Goal: Check status: Check status

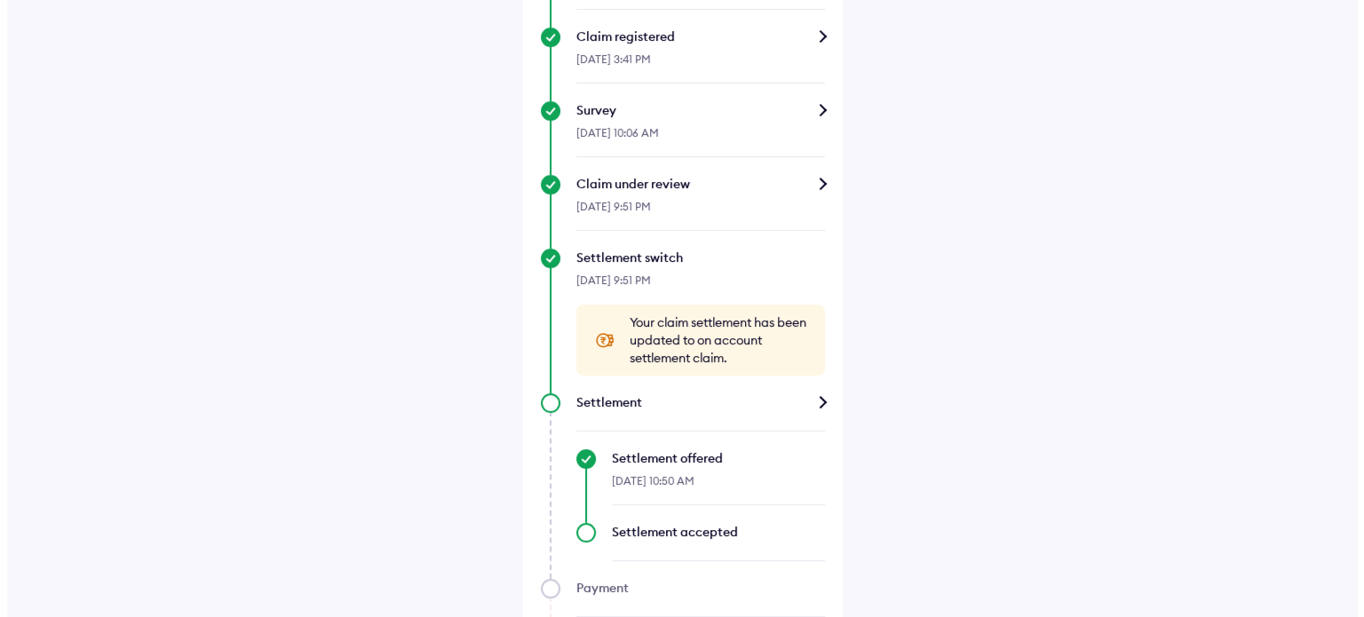
scroll to position [181, 0]
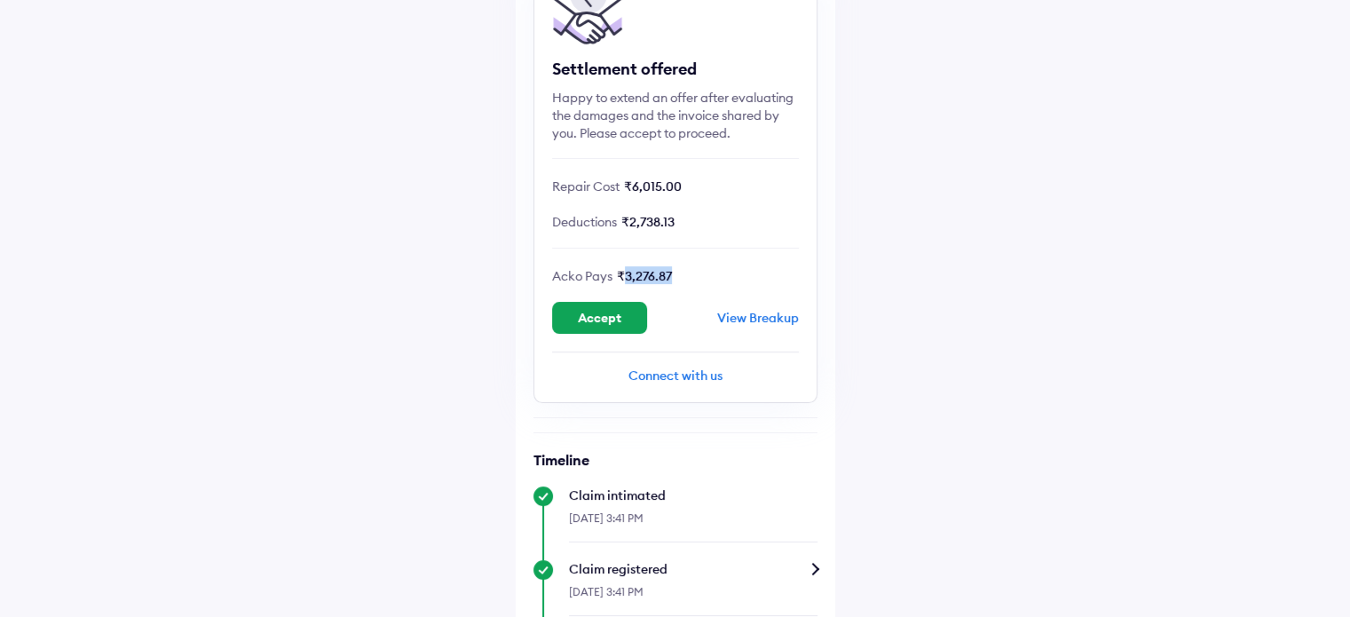
drag, startPoint x: 621, startPoint y: 275, endPoint x: 719, endPoint y: 273, distance: 97.7
click at [719, 273] on div "Acko Pays ₹3,276.87" at bounding box center [675, 275] width 247 height 18
click at [756, 322] on div "View Breakup" at bounding box center [758, 318] width 82 height 16
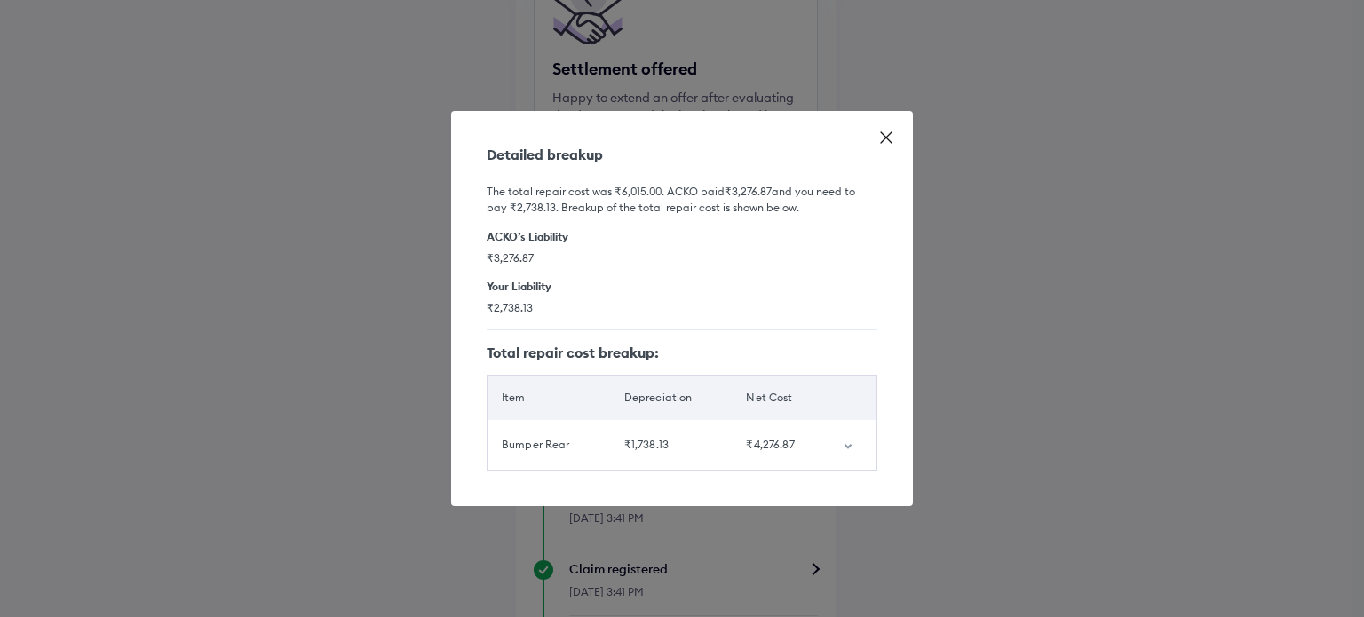
click at [849, 445] on icon "customized table" at bounding box center [846, 446] width 7 height 5
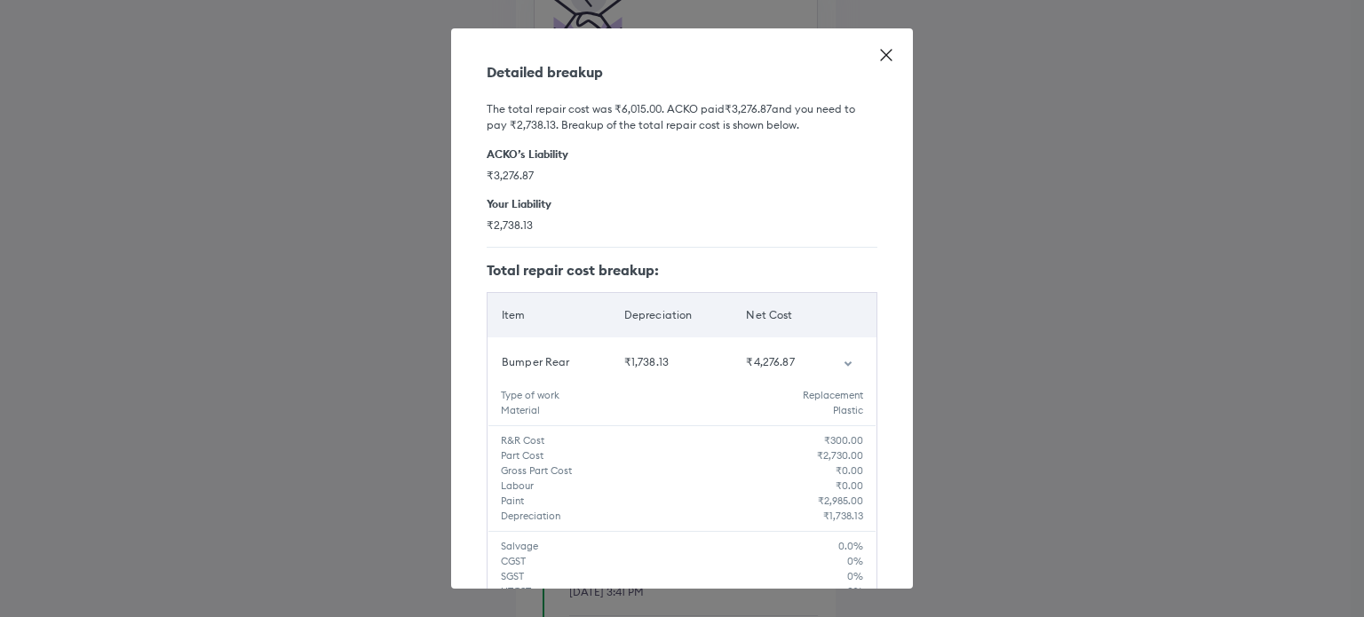
scroll to position [62, 0]
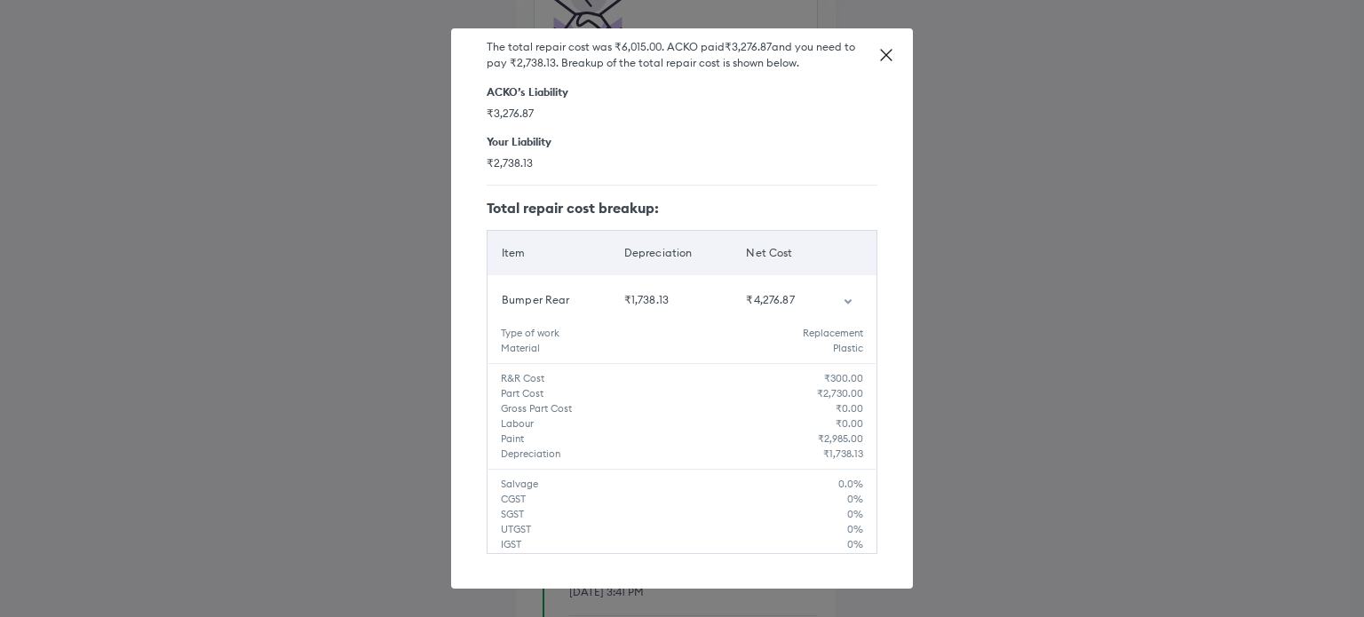
click at [646, 45] on h6 "The total repair cost was ₹6,015.00 . ACKO paid ₹3,276.87 and you need to pay ₹…" at bounding box center [681, 55] width 391 height 32
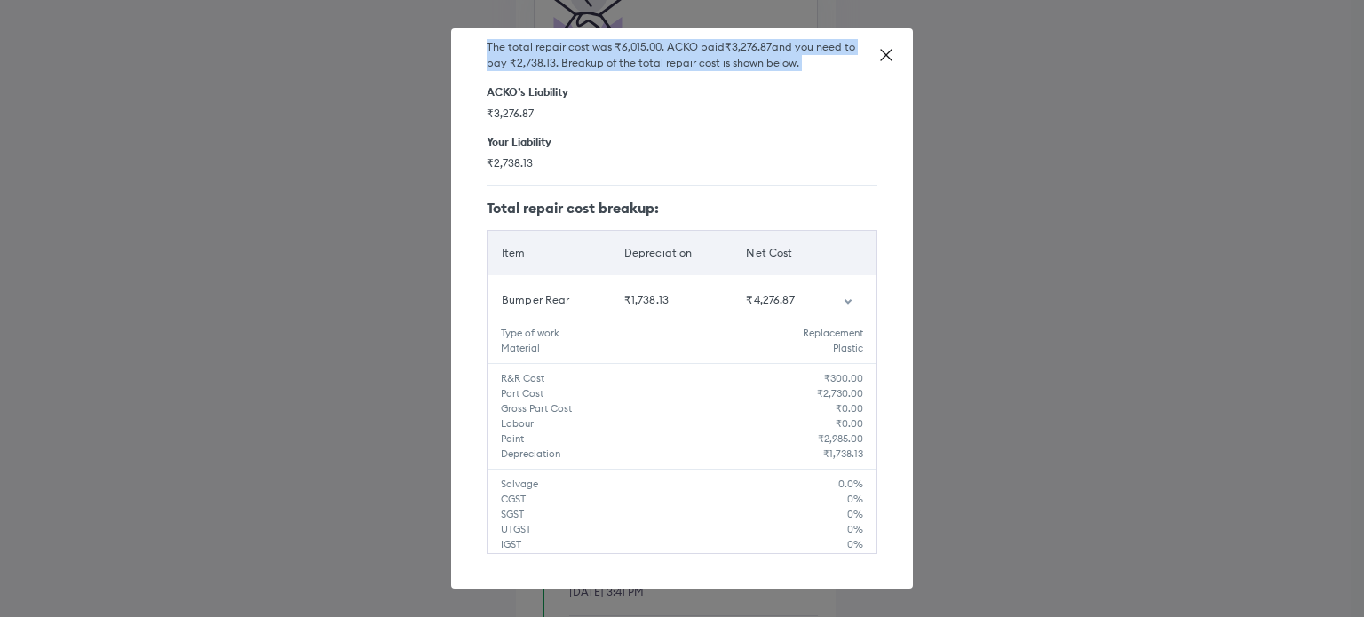
click at [646, 45] on h6 "The total repair cost was ₹6,015.00 . ACKO paid ₹3,276.87 and you need to pay ₹…" at bounding box center [681, 55] width 391 height 32
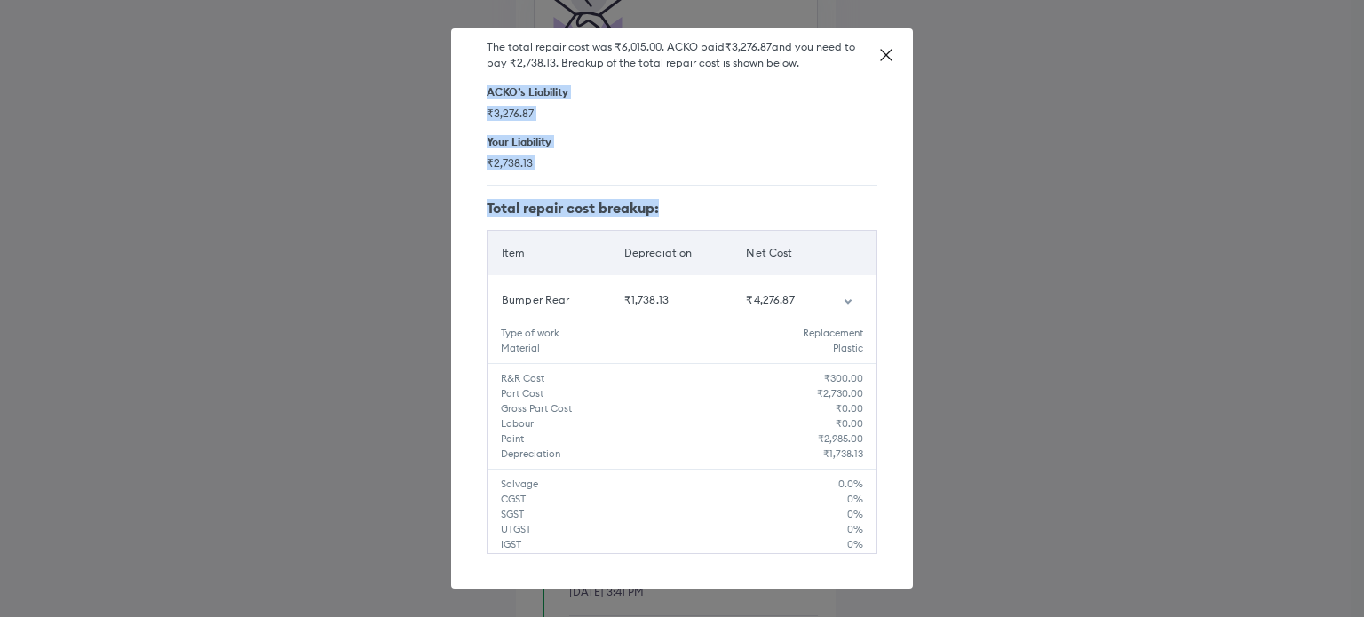
drag, startPoint x: 486, startPoint y: 92, endPoint x: 881, endPoint y: 456, distance: 536.5
click at [881, 456] on div "Detailed breakup The total repair cost was ₹6,015.00 . ACKO paid ₹3,276.87 and …" at bounding box center [682, 308] width 462 height 560
click at [559, 118] on span "₹3,276.87" at bounding box center [681, 113] width 391 height 15
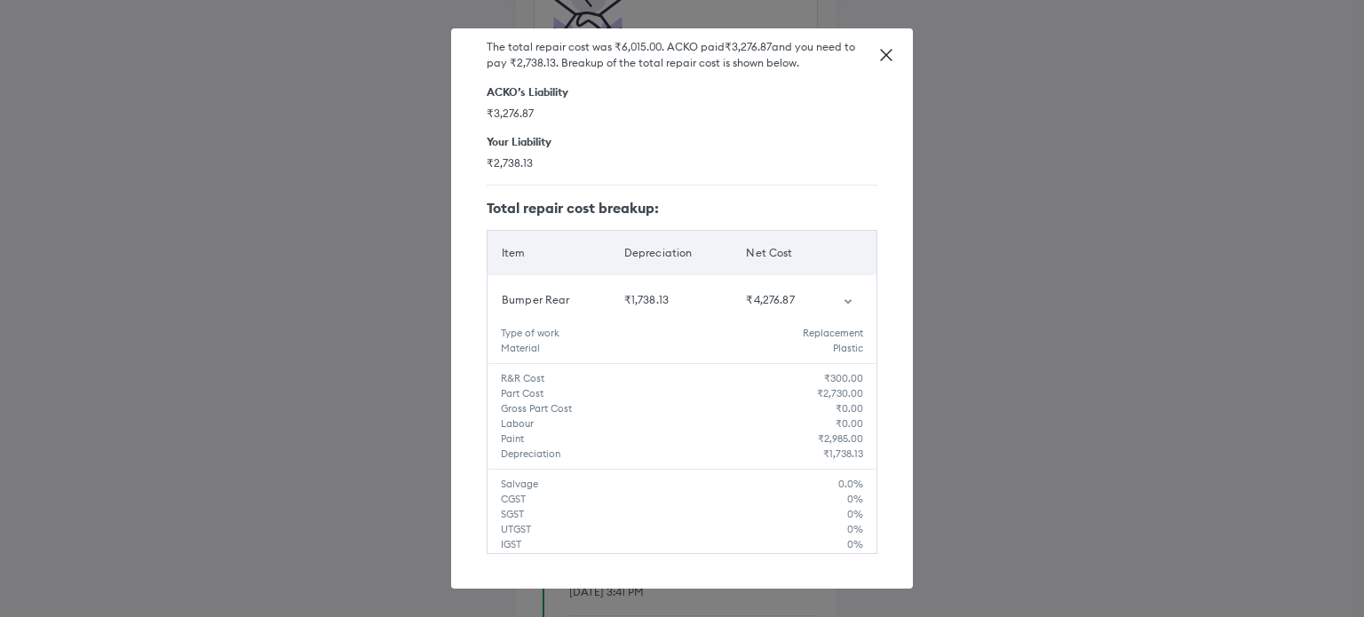
click at [489, 94] on h6 "ACKO’s Liability" at bounding box center [681, 91] width 391 height 13
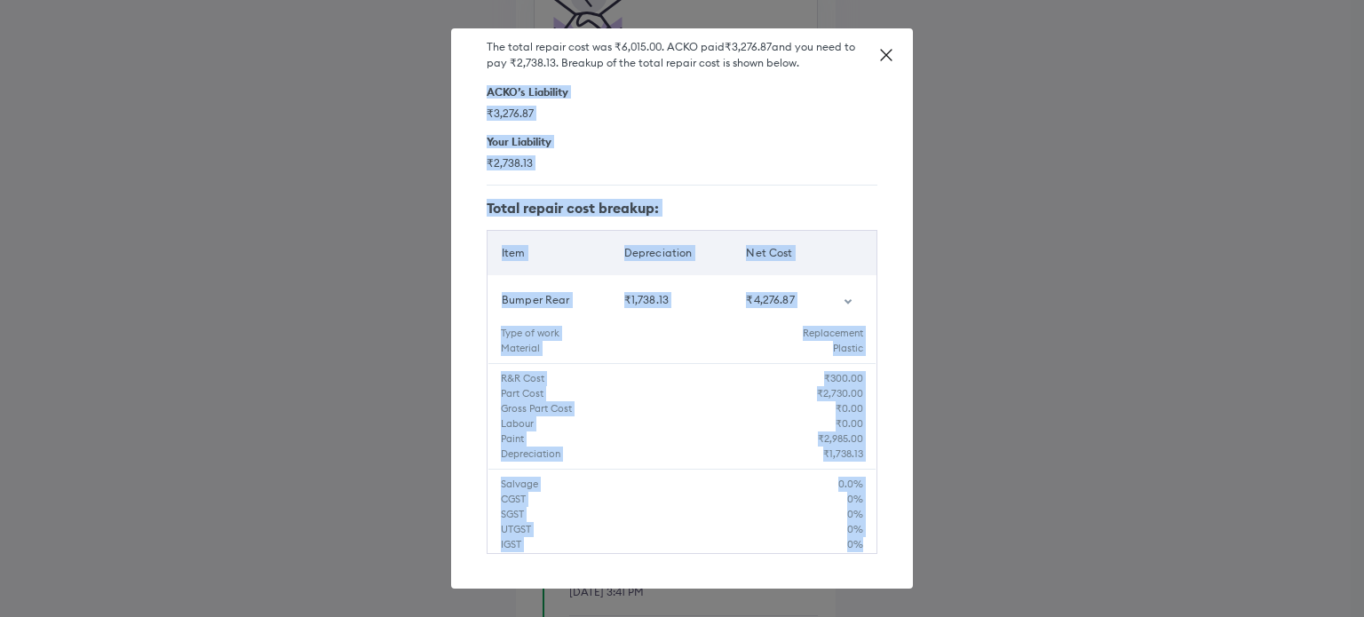
click at [831, 205] on h5 "Total repair cost breakup:" at bounding box center [681, 208] width 391 height 16
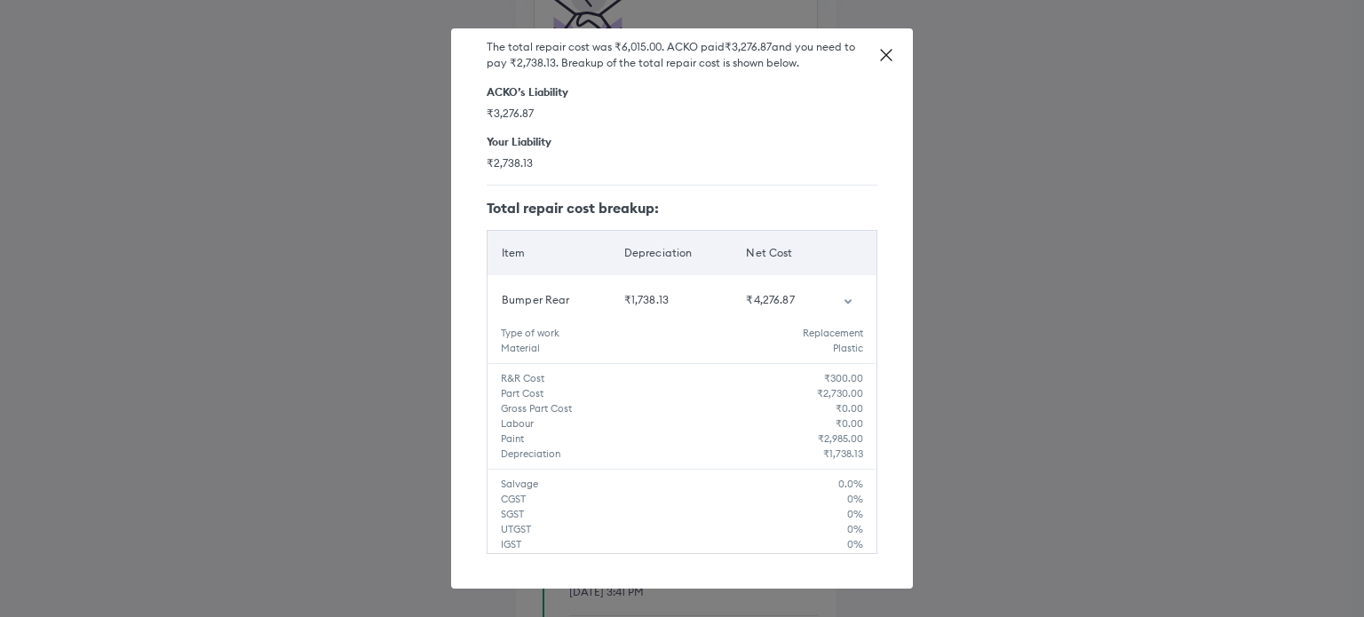
click at [888, 59] on icon at bounding box center [886, 55] width 18 height 18
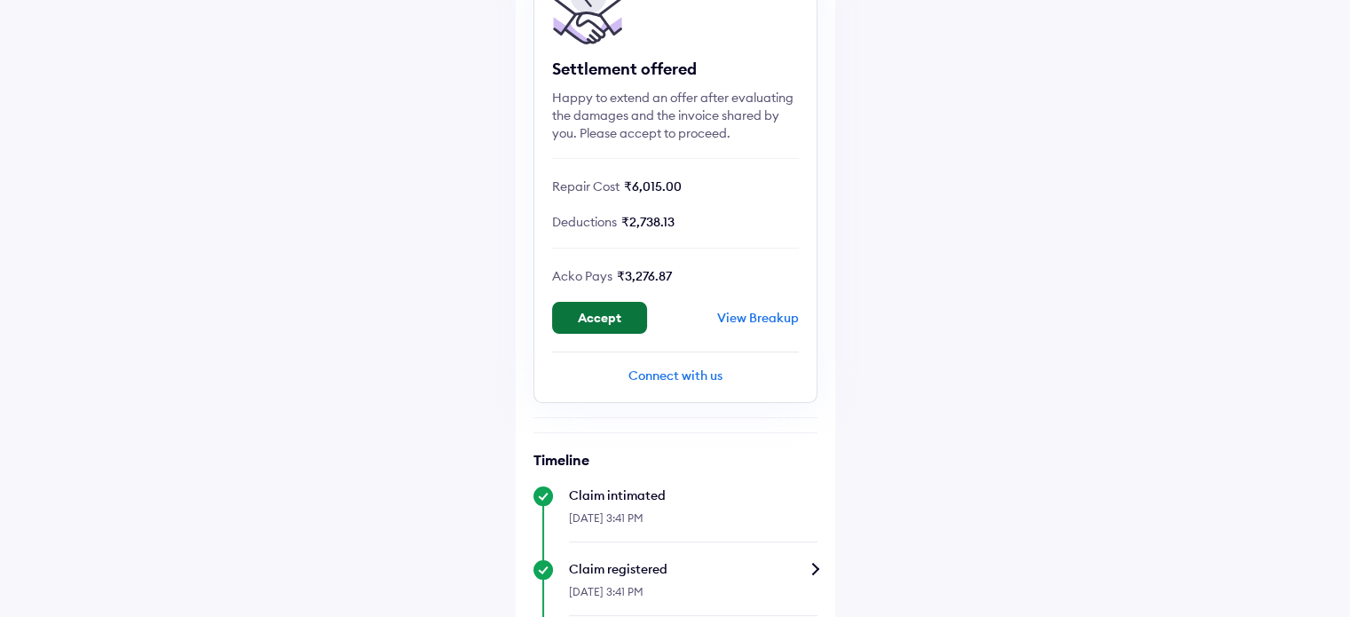
click at [591, 326] on button "Accept" at bounding box center [599, 318] width 95 height 32
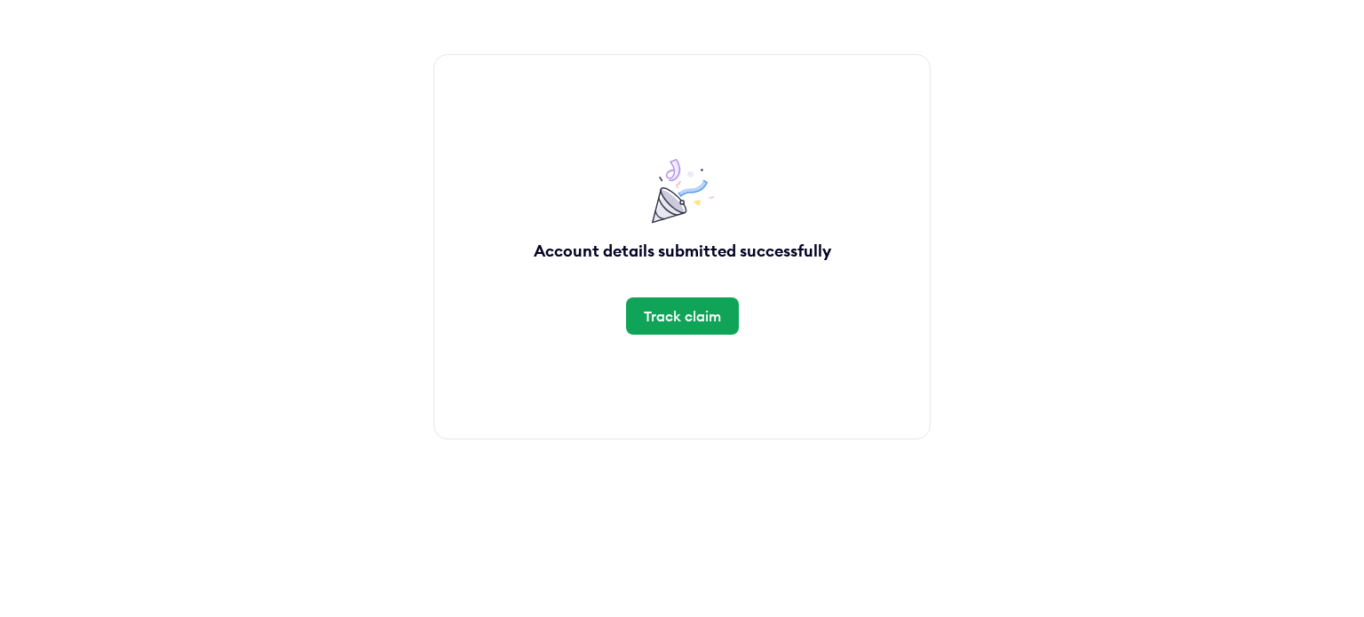
click at [671, 321] on div "Track claim" at bounding box center [682, 316] width 77 height 20
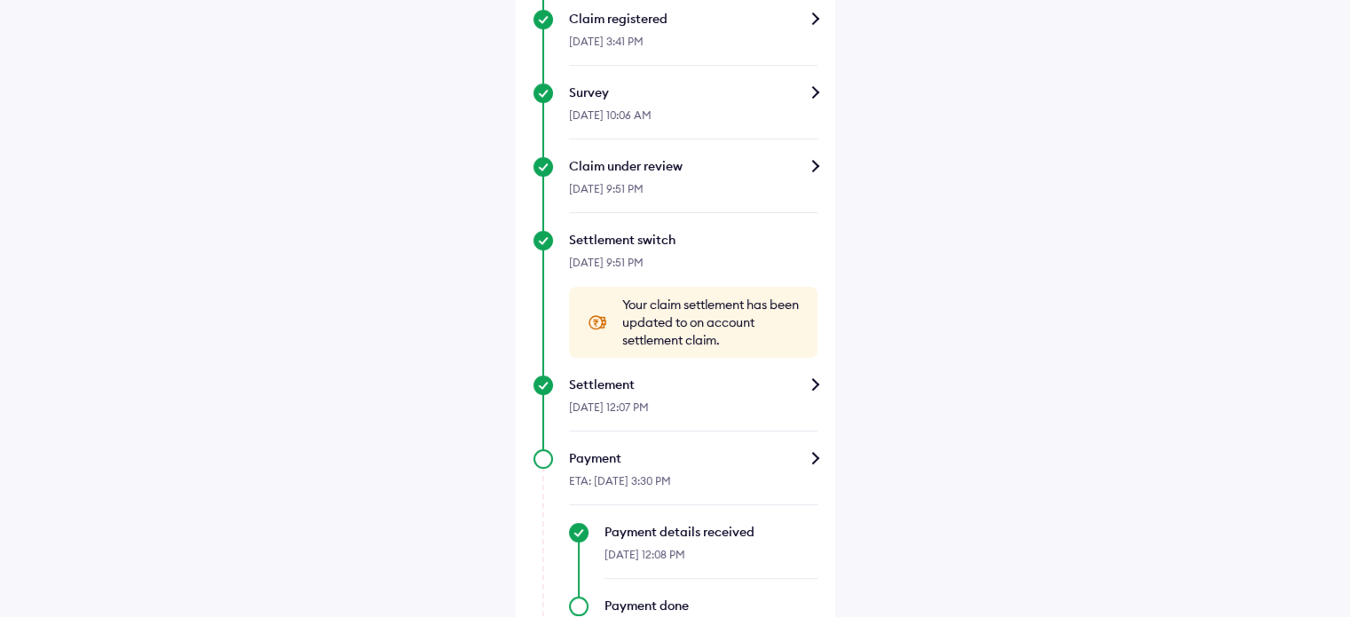
scroll to position [649, 0]
